Goal: Register for event/course

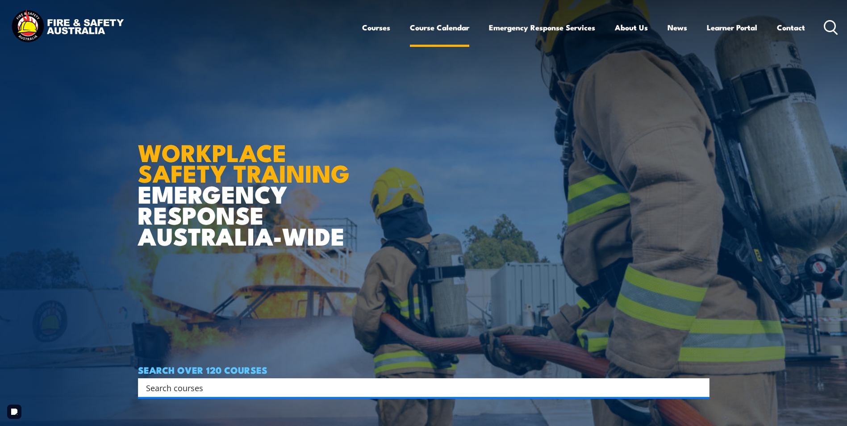
click at [434, 27] on link "Course Calendar" at bounding box center [439, 28] width 59 height 24
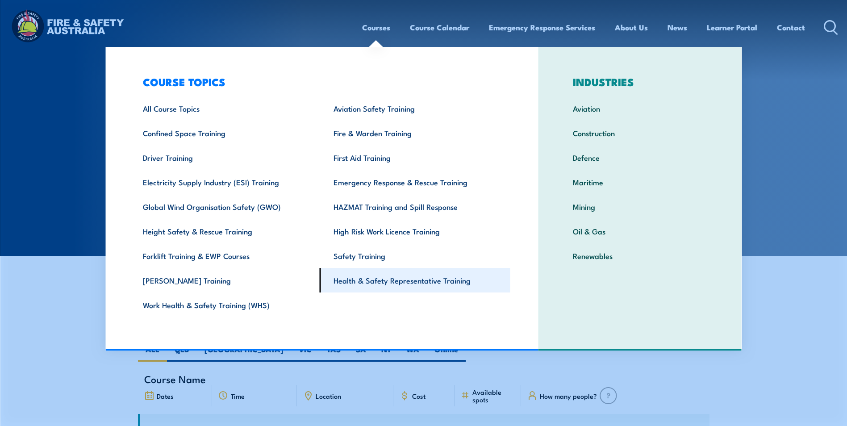
click at [380, 278] on link "Health & Safety Representative Training" at bounding box center [415, 280] width 191 height 25
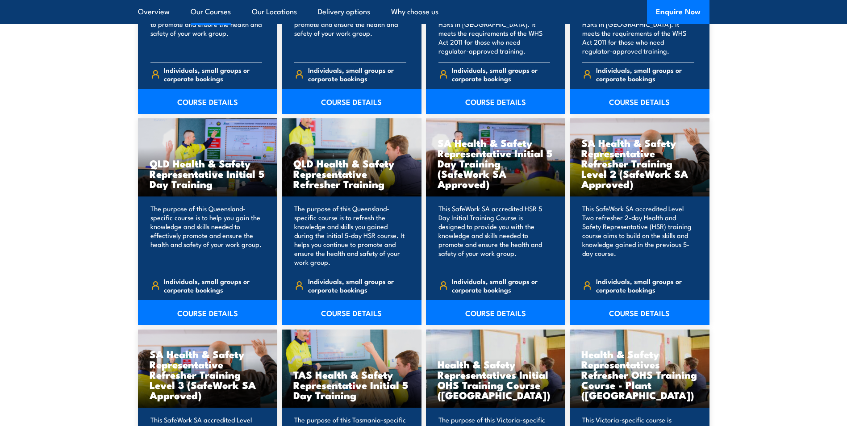
scroll to position [1071, 0]
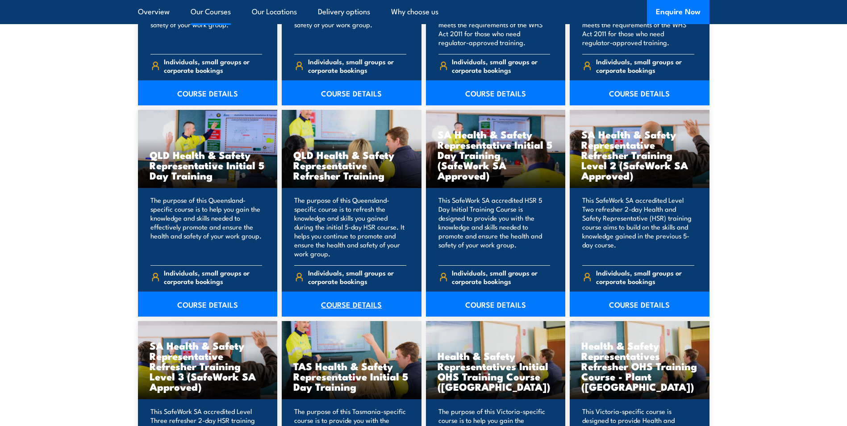
click at [351, 303] on link "COURSE DETAILS" at bounding box center [352, 303] width 140 height 25
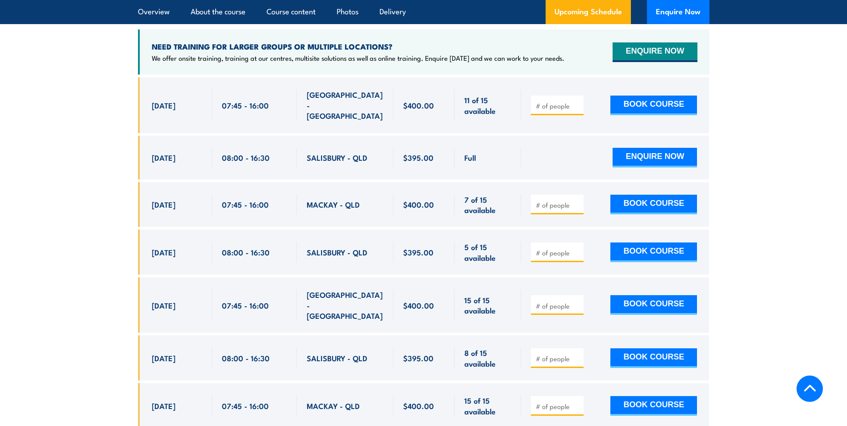
scroll to position [1651, 0]
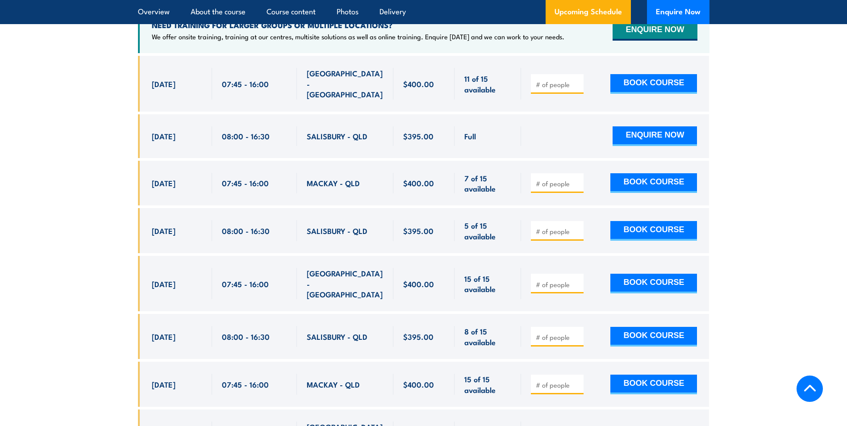
click at [546, 332] on input "number" at bounding box center [558, 336] width 45 height 9
type input "1"
click at [636, 327] on button "BOOK COURSE" at bounding box center [653, 337] width 87 height 20
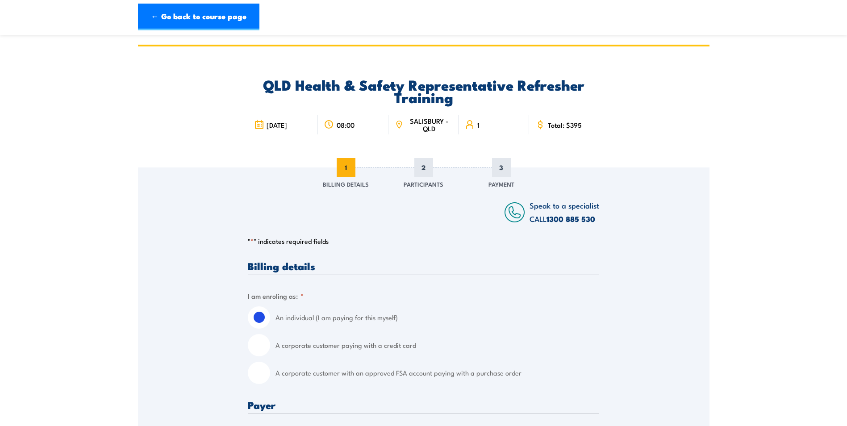
scroll to position [45, 0]
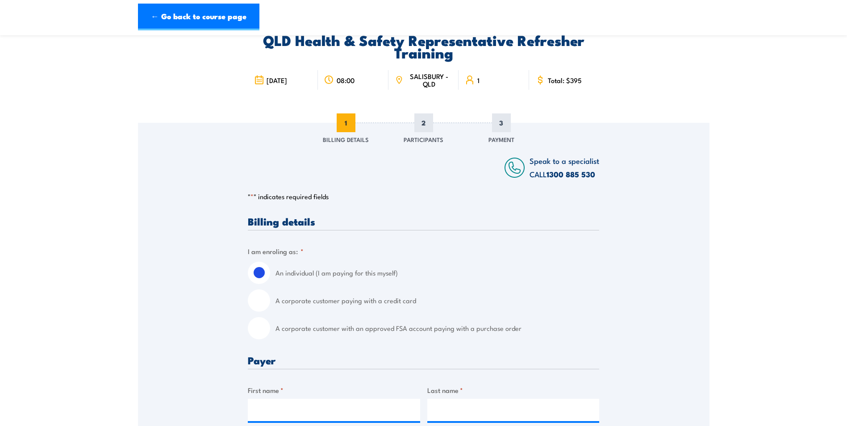
click at [259, 335] on input "A corporate customer with an approved FSA account paying with a purchase order" at bounding box center [259, 328] width 22 height 22
radio input "true"
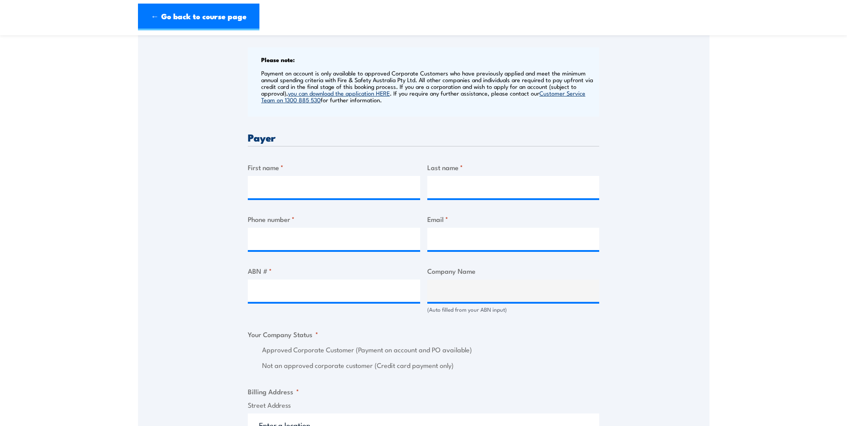
scroll to position [357, 0]
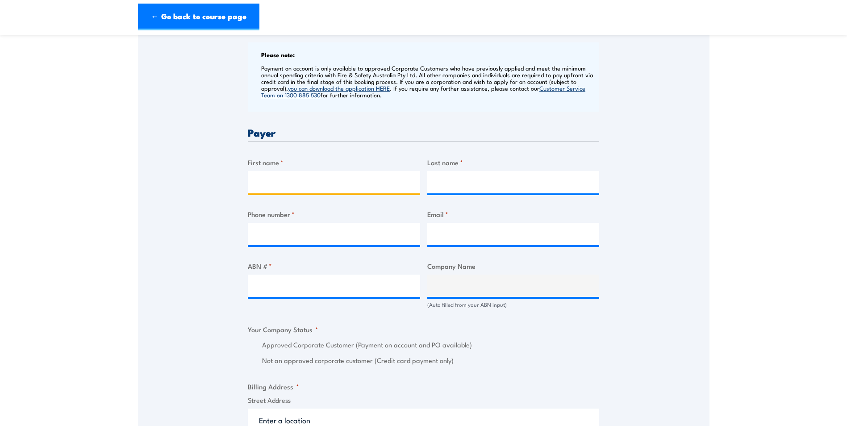
click at [280, 179] on input "First name *" at bounding box center [334, 182] width 172 height 22
type input "Charmaine"
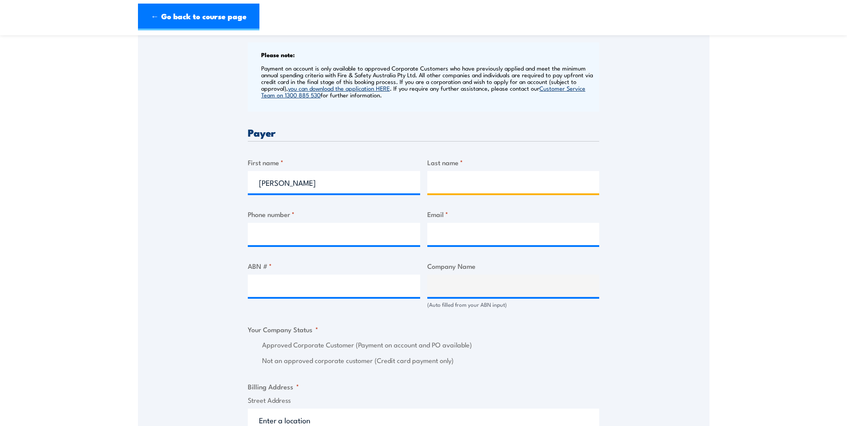
type input "TAFFE"
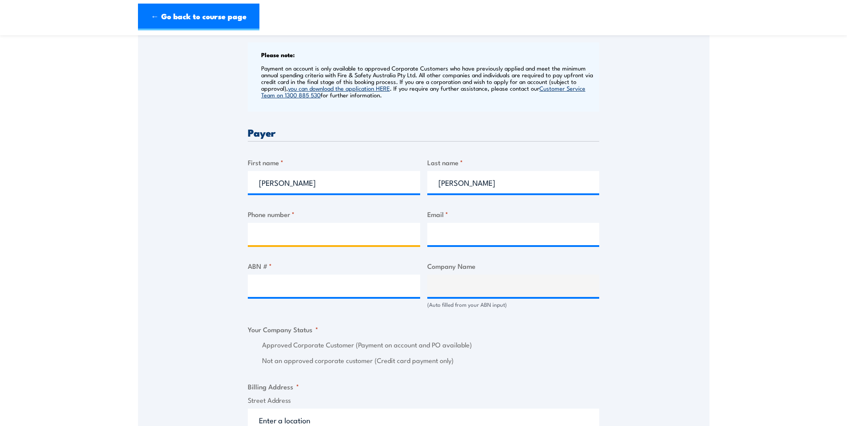
type input "0733825177"
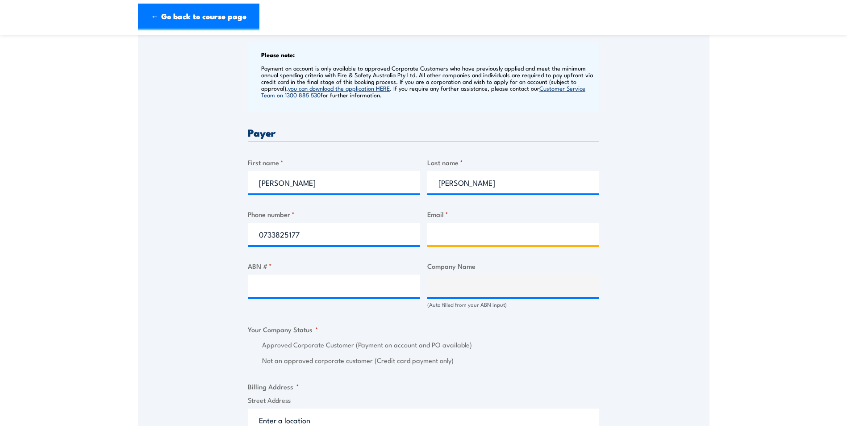
type input "ctaffe@teysaust.com.au"
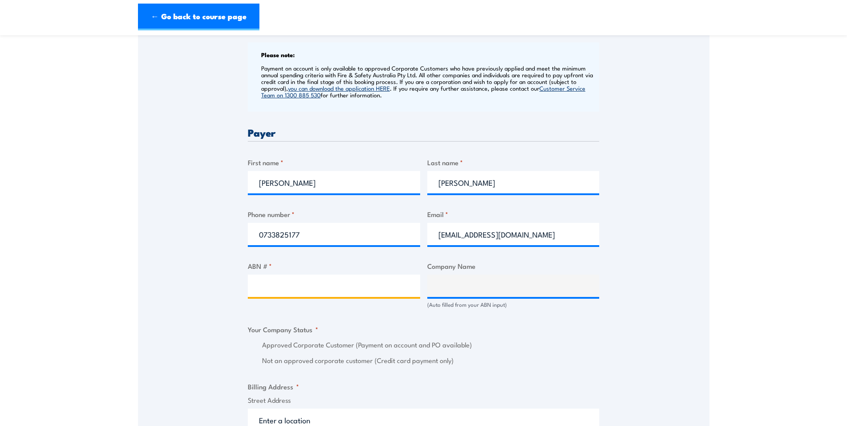
click at [285, 291] on input "ABN # *" at bounding box center [334, 285] width 172 height 22
type input "97009672459"
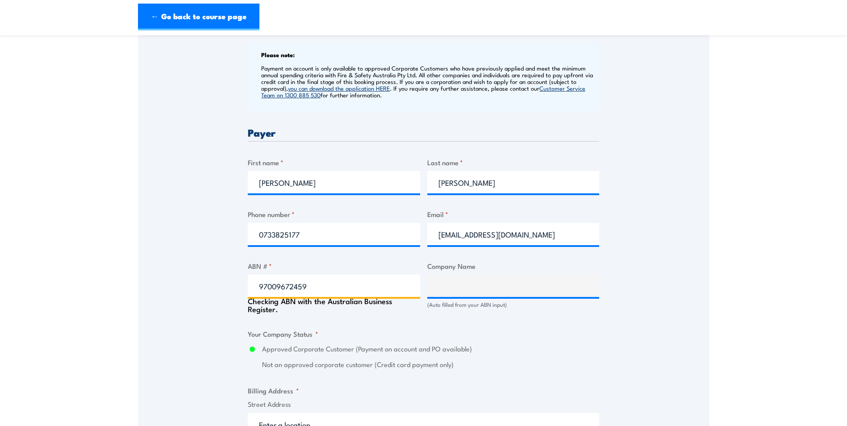
type input "TEYS AUSTRALIA BEENLEIGH PTY LTD"
radio input "true"
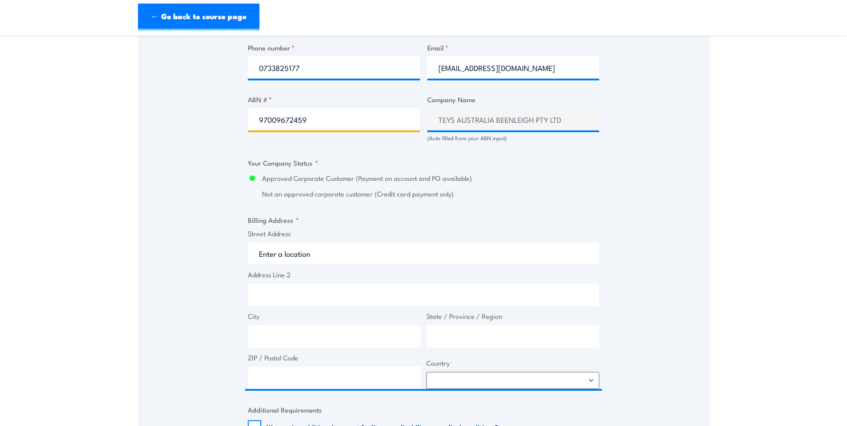
scroll to position [536, 0]
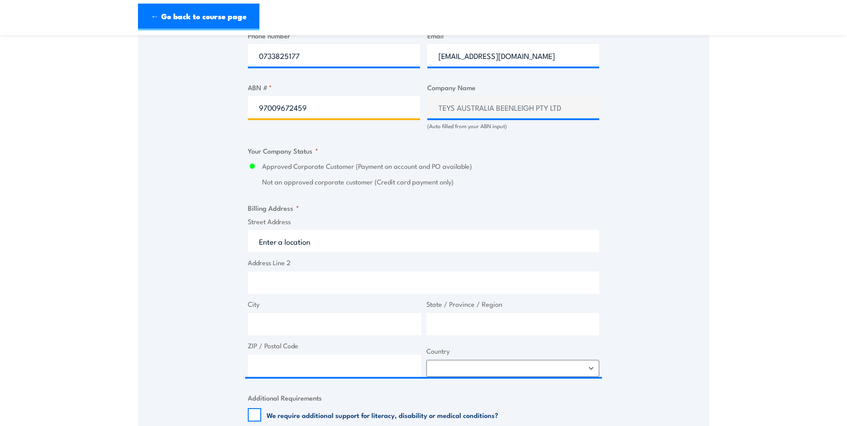
type input "97009672459"
click at [299, 242] on input "Street Address" at bounding box center [423, 241] width 351 height 22
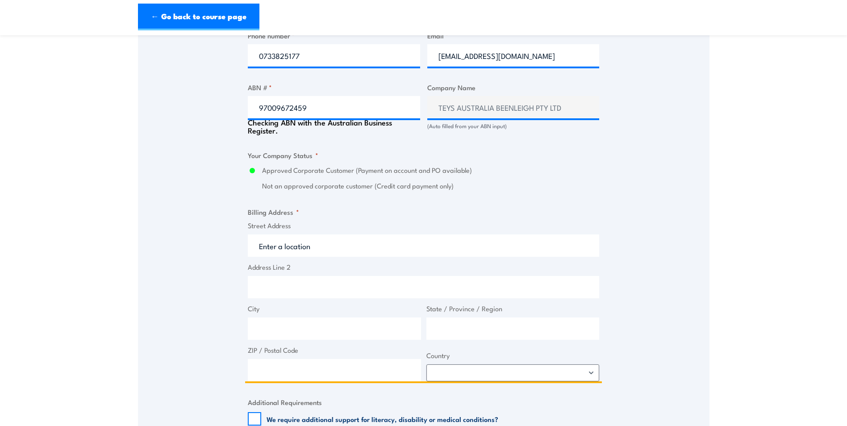
type input "112-148 Logan River Rd"
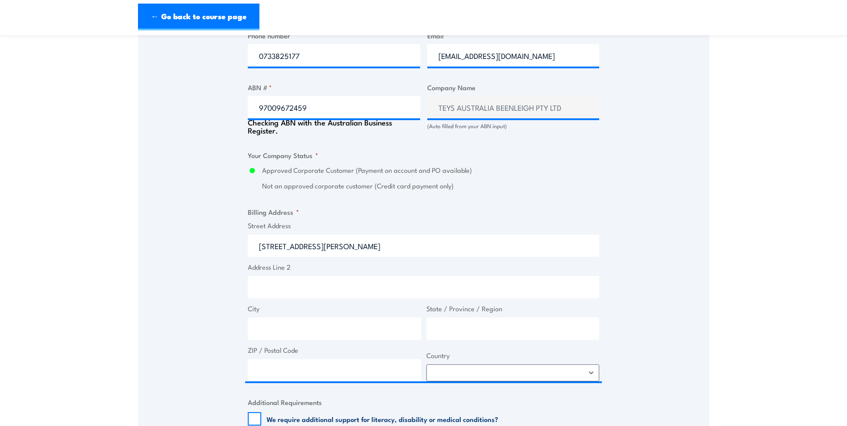
type input "Holmview"
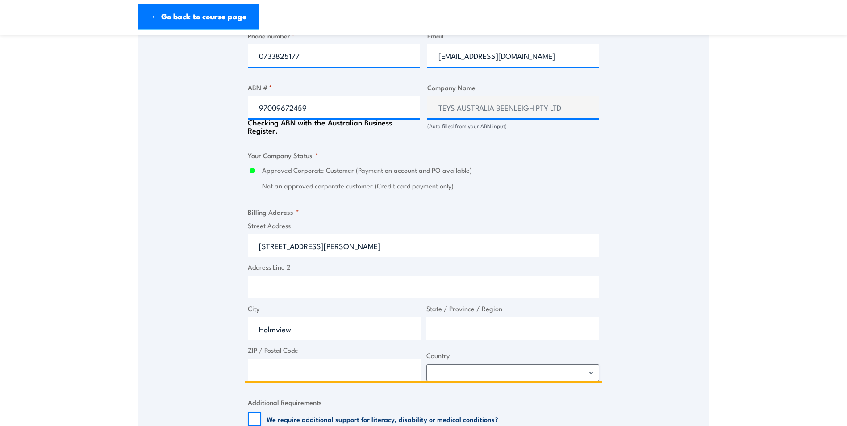
type input "[GEOGRAPHIC_DATA]"
type input "4207"
select select "Australia"
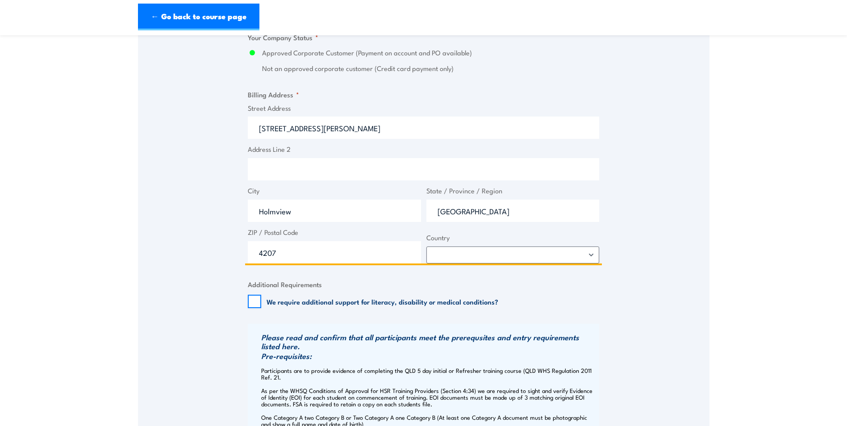
scroll to position [669, 0]
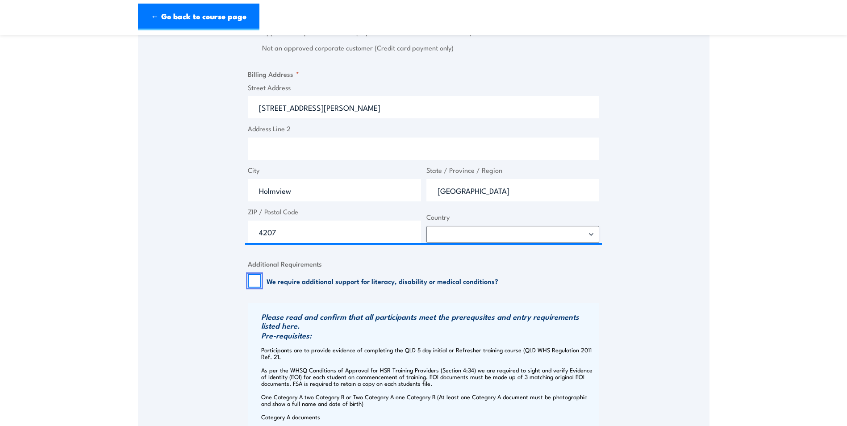
click at [258, 276] on input "We require additional support for literacy, disability or medical conditions?" at bounding box center [254, 280] width 13 height 13
click at [255, 280] on input "We require additional support for literacy, disability or medical conditions?" at bounding box center [254, 280] width 13 height 13
checkbox input "false"
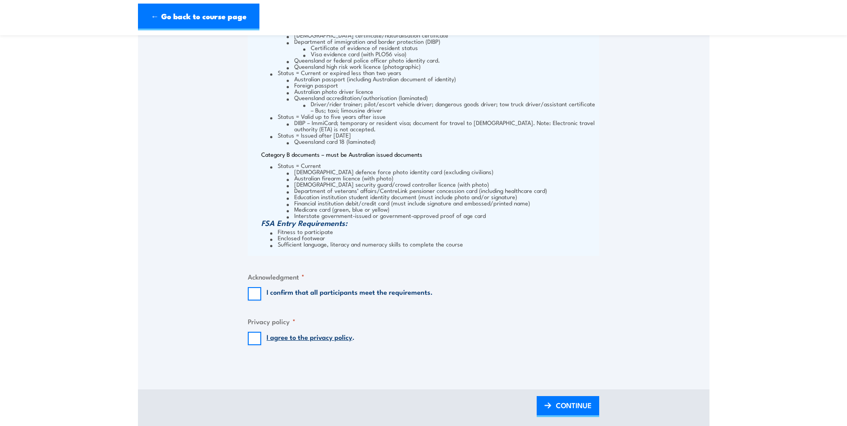
scroll to position [1116, 0]
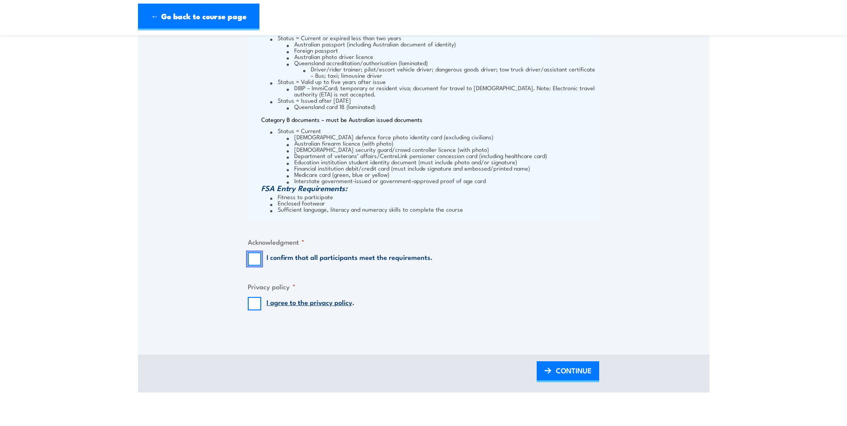
click at [253, 254] on input "I confirm that all participants meet the requirements." at bounding box center [254, 258] width 13 height 13
checkbox input "true"
click at [254, 301] on input "I agree to the privacy policy ." at bounding box center [254, 303] width 13 height 13
checkbox input "true"
click at [577, 372] on span "CONTINUE" at bounding box center [574, 370] width 36 height 24
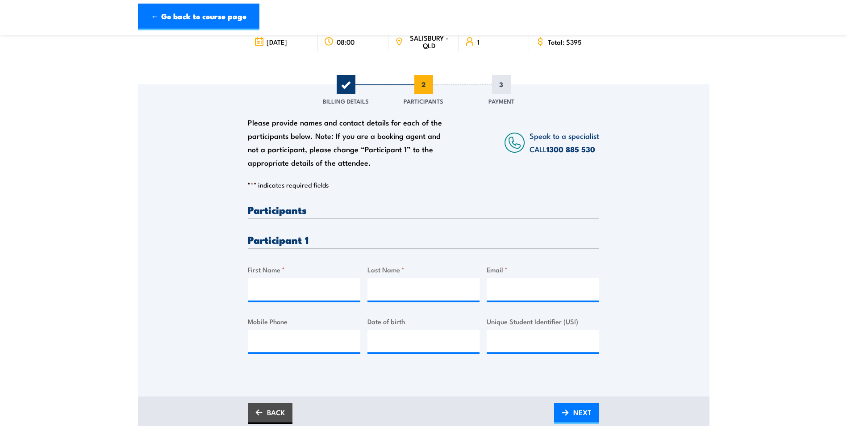
scroll to position [89, 0]
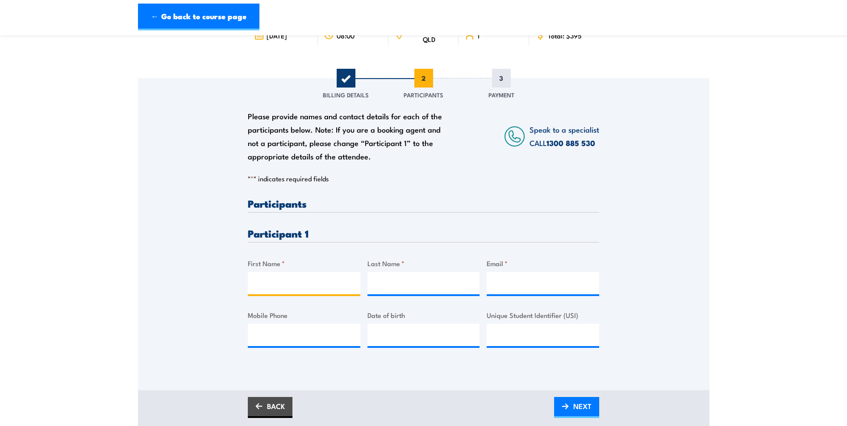
click at [315, 286] on input "First Name *" at bounding box center [304, 283] width 112 height 22
paste input "Kevin"
type input "Kevin"
click at [417, 282] on input "Last Name *" at bounding box center [423, 283] width 112 height 22
type input "Lockley"
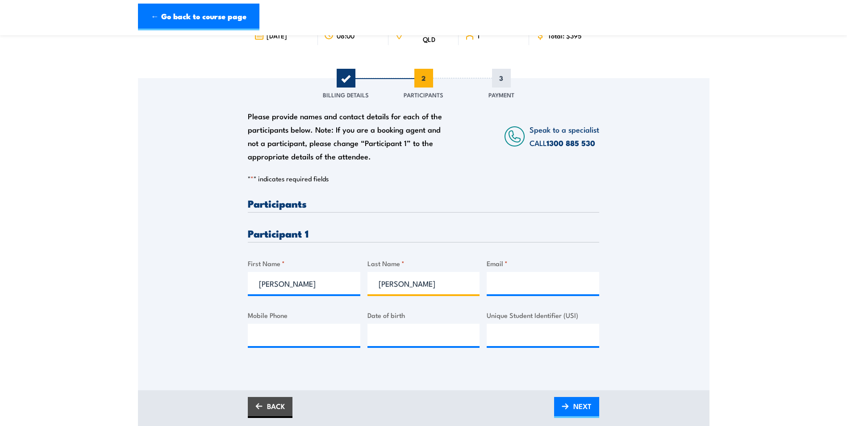
type input "kevlockley@yahoo.co.uk"
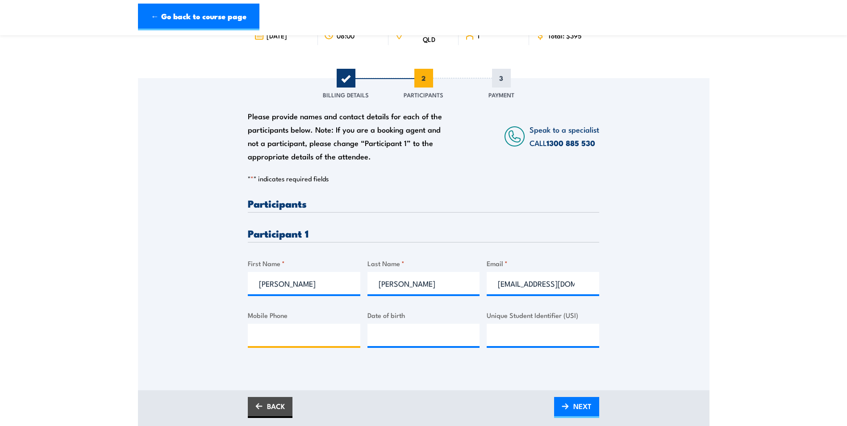
type input "0416475785"
click at [404, 336] on input "__/__/____" at bounding box center [423, 335] width 112 height 22
type input "06/02/1961"
click at [559, 407] on link "NEXT" at bounding box center [576, 407] width 45 height 21
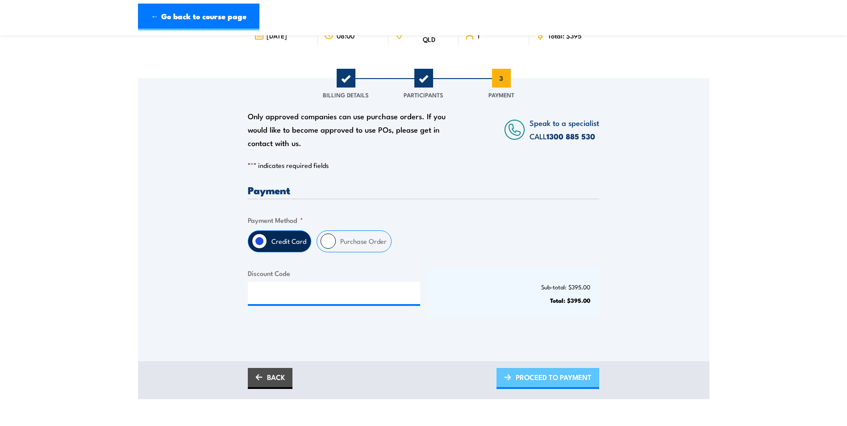
scroll to position [0, 0]
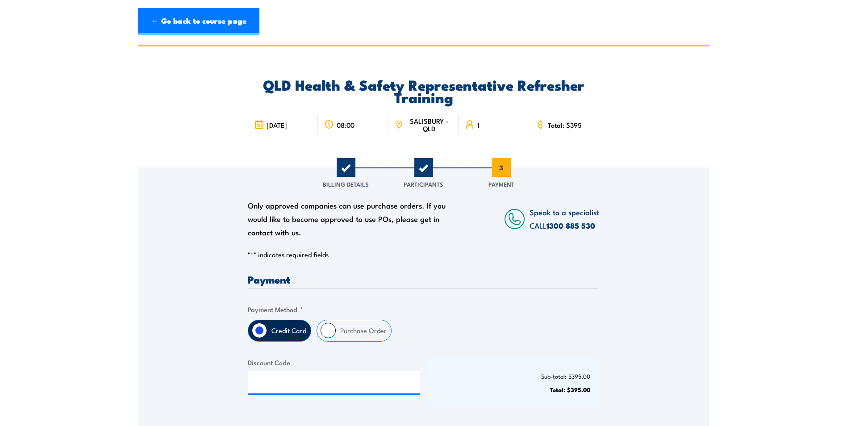
click at [328, 331] on input "Purchase Order" at bounding box center [327, 330] width 15 height 15
radio input "true"
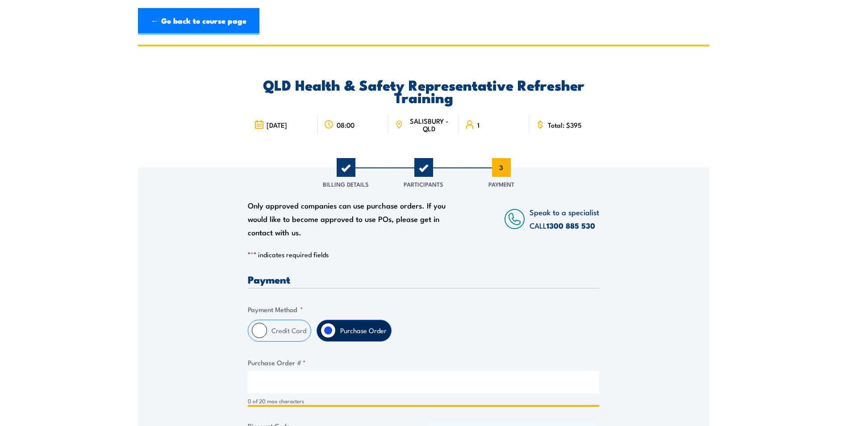
click at [317, 373] on input "Purchase Order # *" at bounding box center [423, 382] width 351 height 22
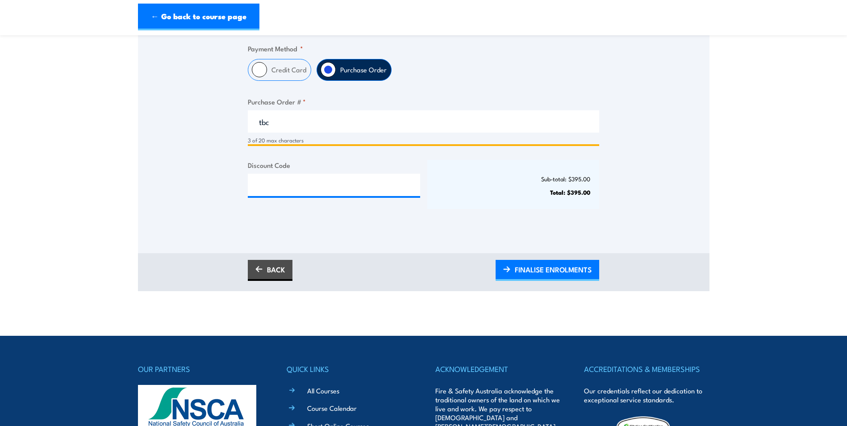
scroll to position [268, 0]
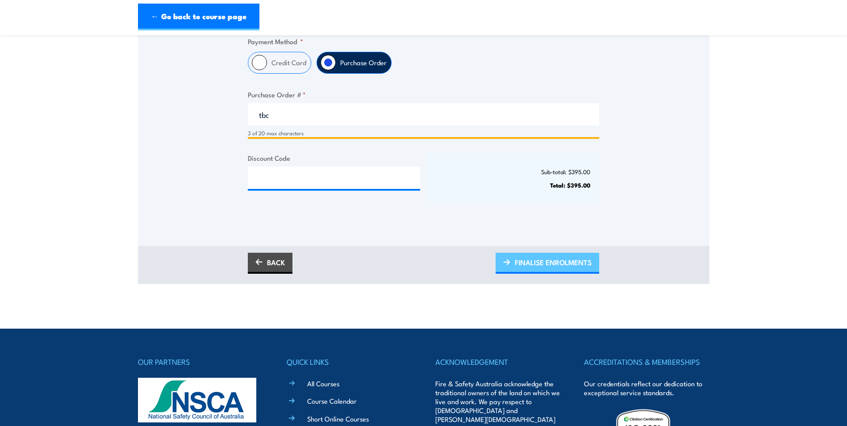
type input "tbc"
click at [536, 263] on span "FINALISE ENROLMENTS" at bounding box center [553, 262] width 77 height 24
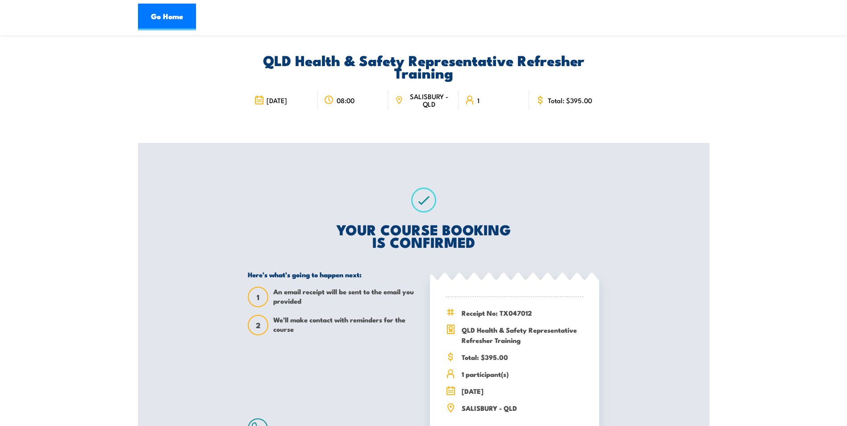
scroll to position [45, 0]
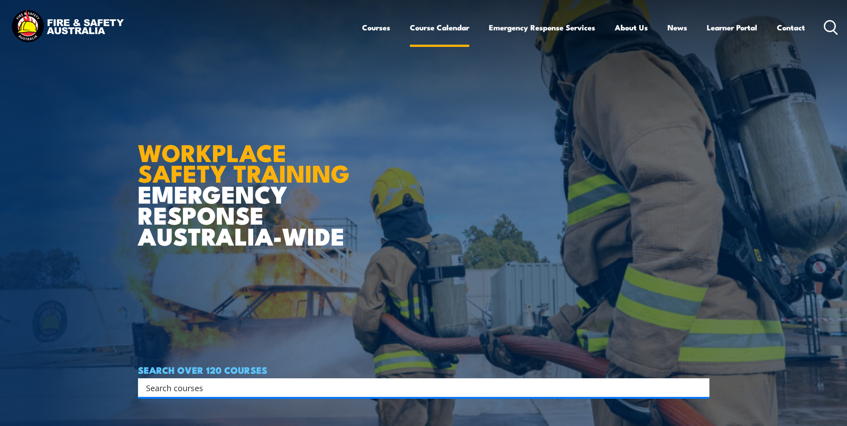
click at [428, 29] on link "Course Calendar" at bounding box center [439, 28] width 59 height 24
click at [441, 25] on link "Course Calendar" at bounding box center [439, 28] width 59 height 24
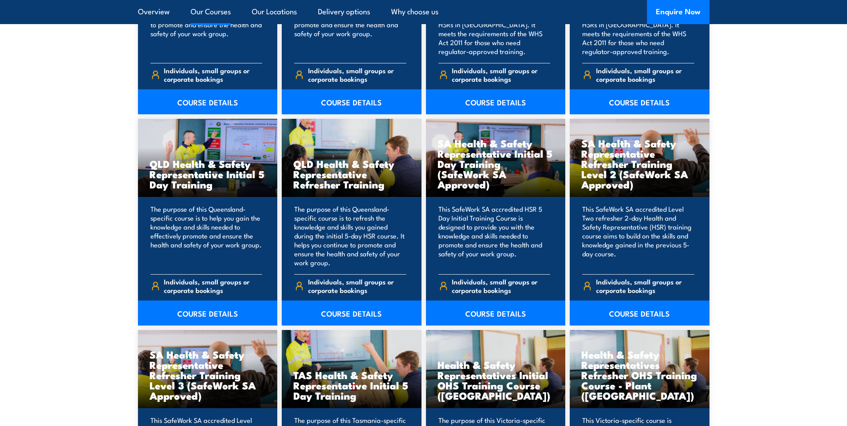
scroll to position [1071, 0]
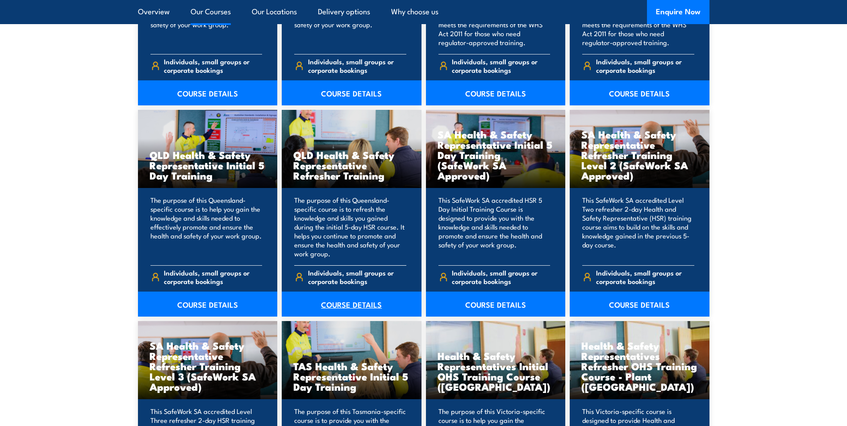
click at [342, 305] on link "COURSE DETAILS" at bounding box center [352, 303] width 140 height 25
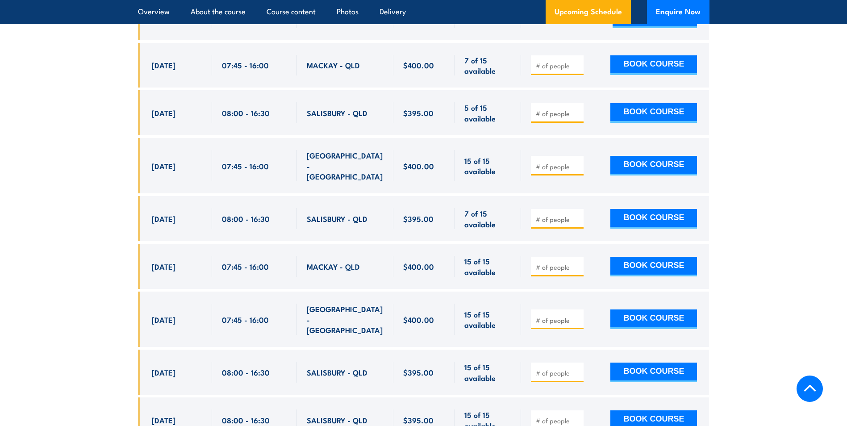
scroll to position [1785, 0]
